Goal: Task Accomplishment & Management: Use online tool/utility

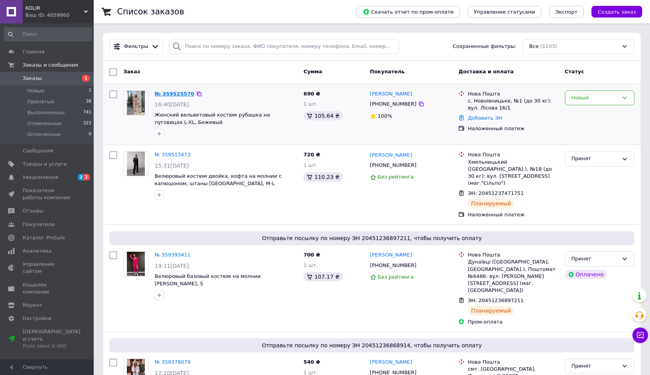
click at [173, 93] on link "№ 359525570" at bounding box center [174, 94] width 40 height 6
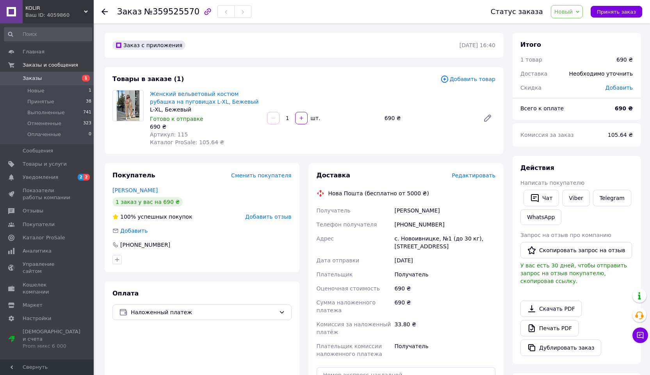
click at [568, 14] on span "Новый" at bounding box center [563, 12] width 19 height 6
click at [568, 26] on li "Принят" at bounding box center [571, 27] width 41 height 12
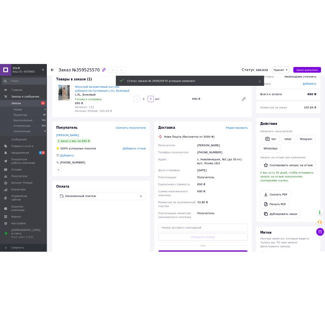
scroll to position [132, 0]
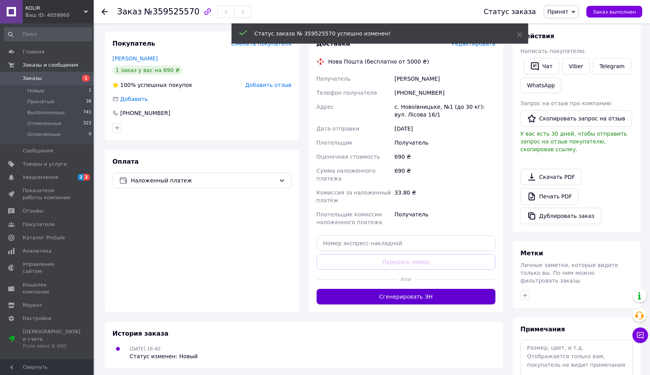
click at [411, 297] on button "Сгенерировать ЭН" at bounding box center [405, 297] width 179 height 16
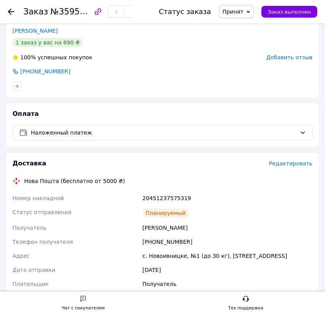
scroll to position [217, 0]
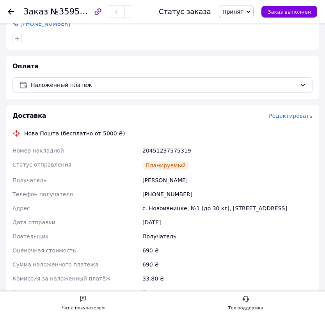
drag, startPoint x: 142, startPoint y: 179, endPoint x: 203, endPoint y: 181, distance: 61.3
click at [203, 181] on div "[PERSON_NAME]" at bounding box center [227, 180] width 173 height 14
copy div "[PERSON_NAME]"
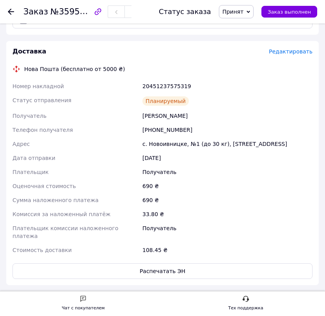
scroll to position [281, 0]
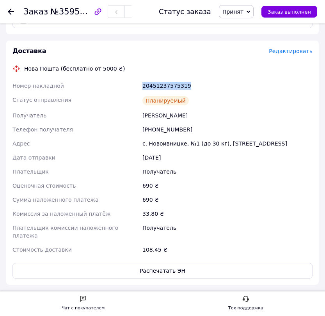
drag, startPoint x: 141, startPoint y: 85, endPoint x: 201, endPoint y: 86, distance: 60.1
click at [201, 86] on div "20451237575319" at bounding box center [227, 86] width 173 height 14
copy div "20451237575319"
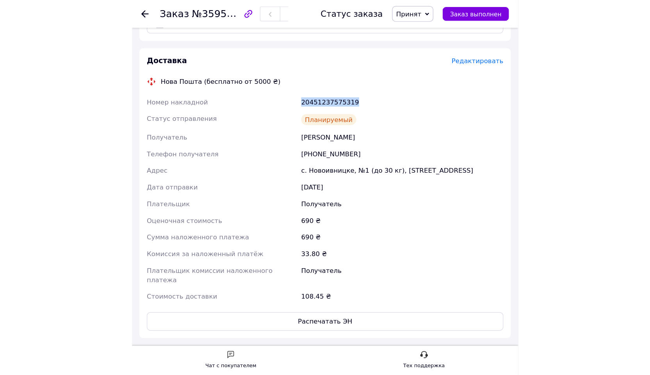
scroll to position [144, 0]
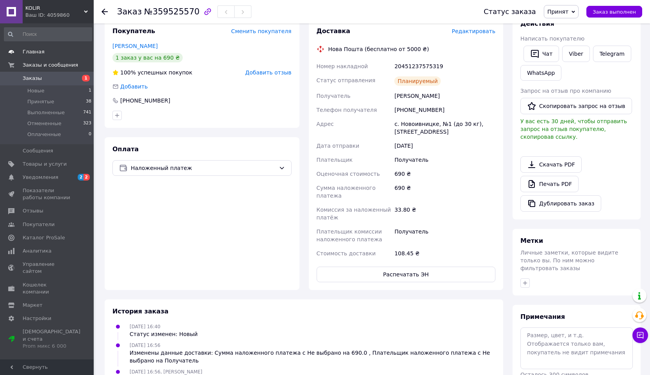
click at [33, 52] on span "Главная" at bounding box center [34, 51] width 22 height 7
